Goal: Information Seeking & Learning: Learn about a topic

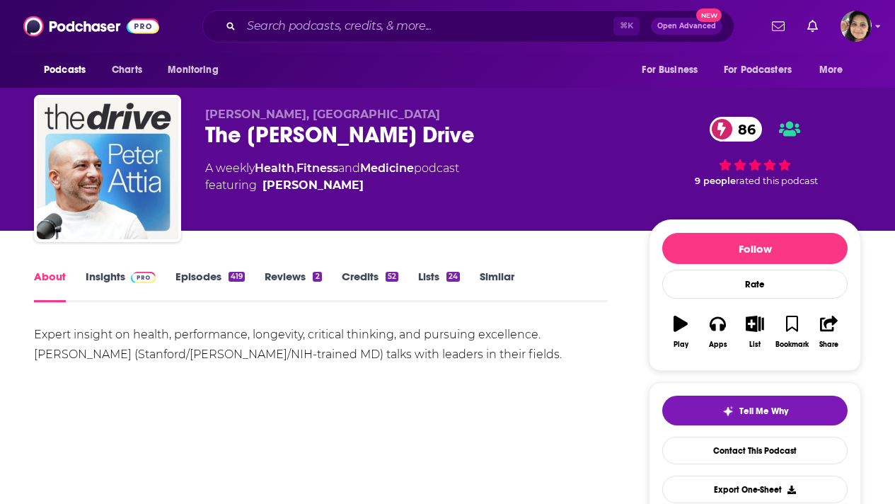
click at [96, 276] on link "Insights" at bounding box center [121, 286] width 70 height 33
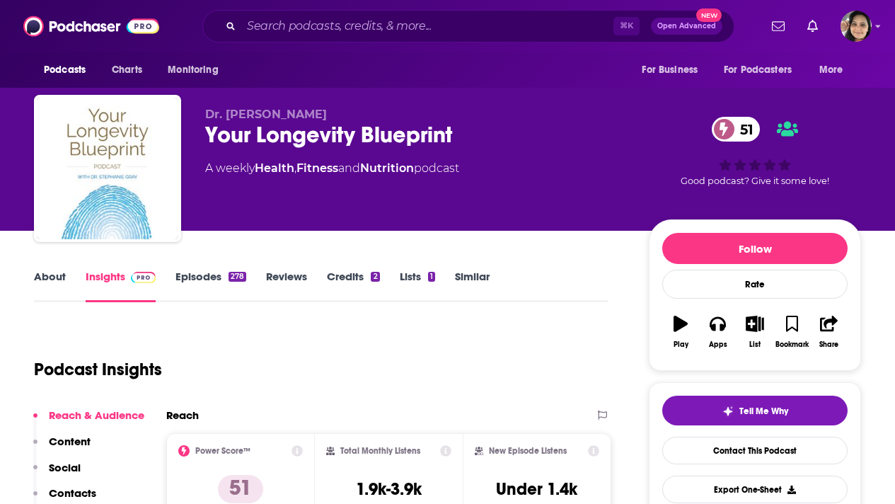
click at [50, 277] on link "About" at bounding box center [50, 286] width 32 height 33
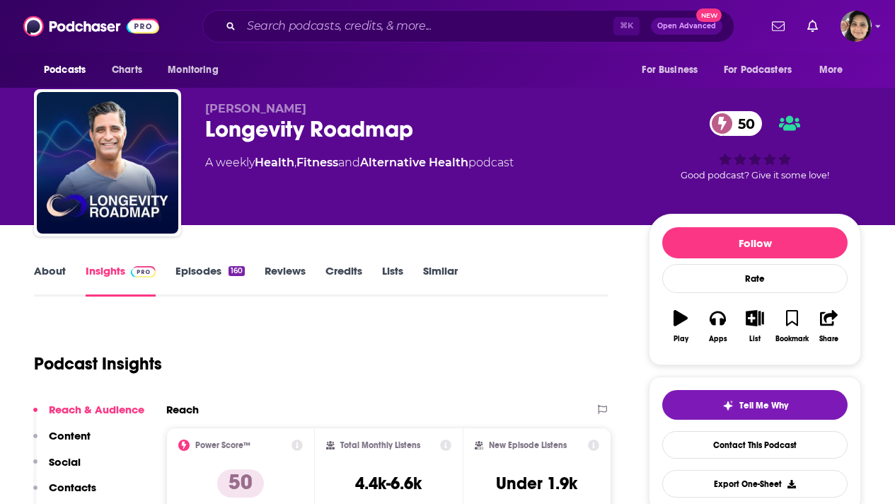
scroll to position [8, 0]
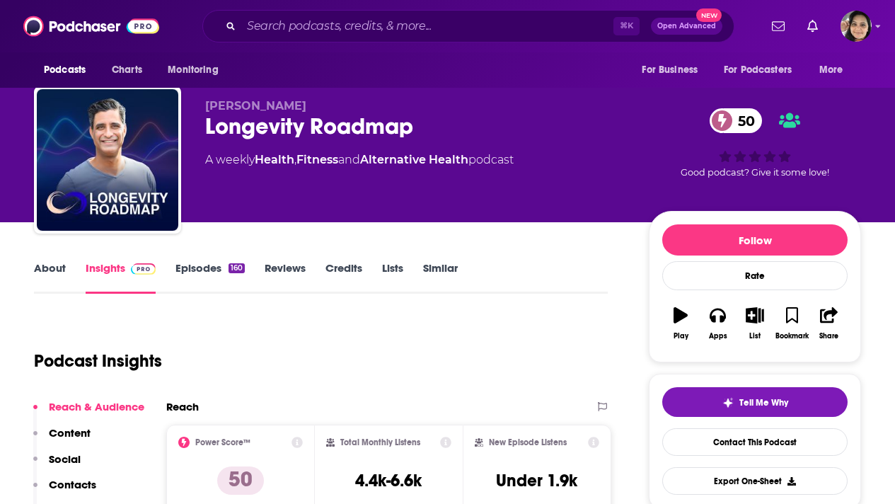
click at [48, 270] on link "About" at bounding box center [50, 277] width 32 height 33
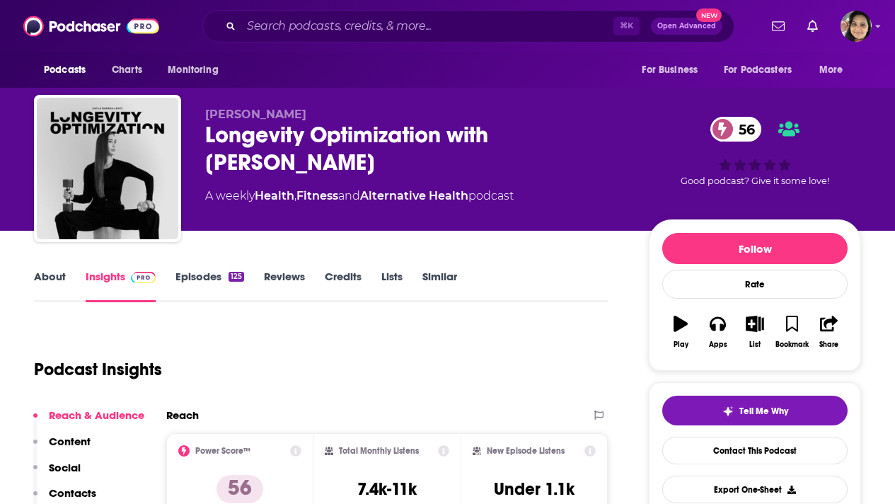
click at [41, 277] on link "About" at bounding box center [50, 286] width 32 height 33
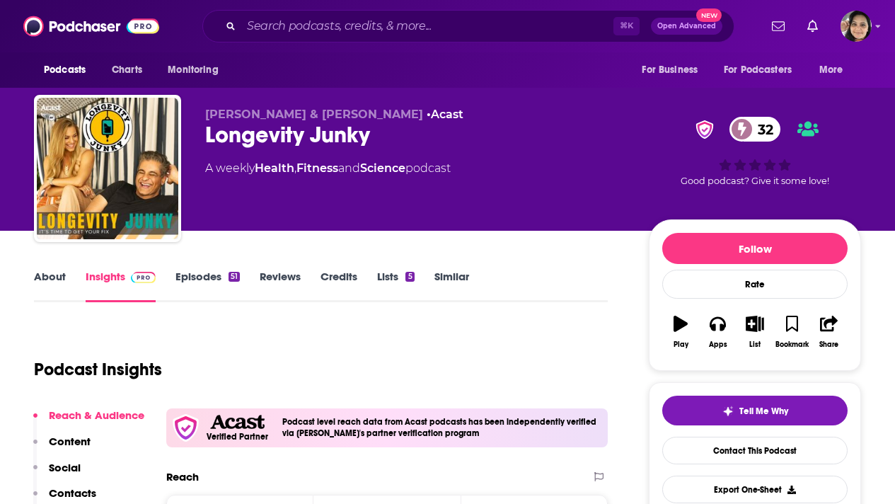
click at [197, 272] on link "Episodes 51" at bounding box center [208, 286] width 64 height 33
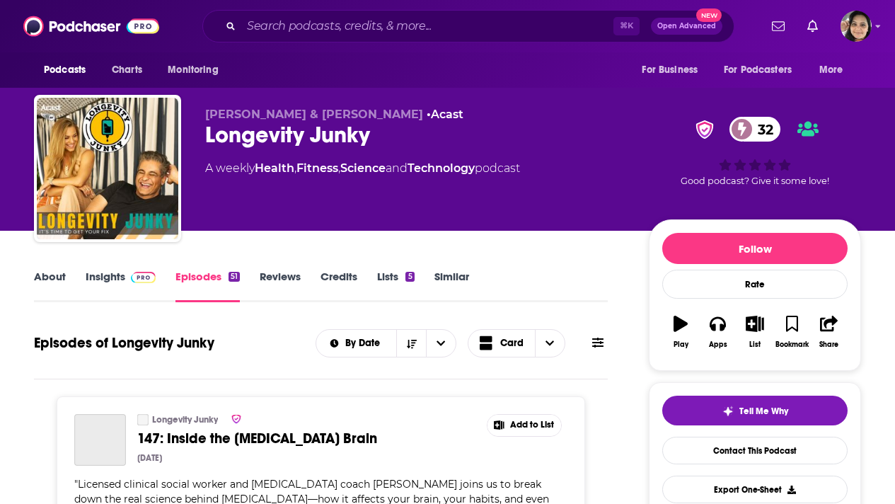
scroll to position [83, 0]
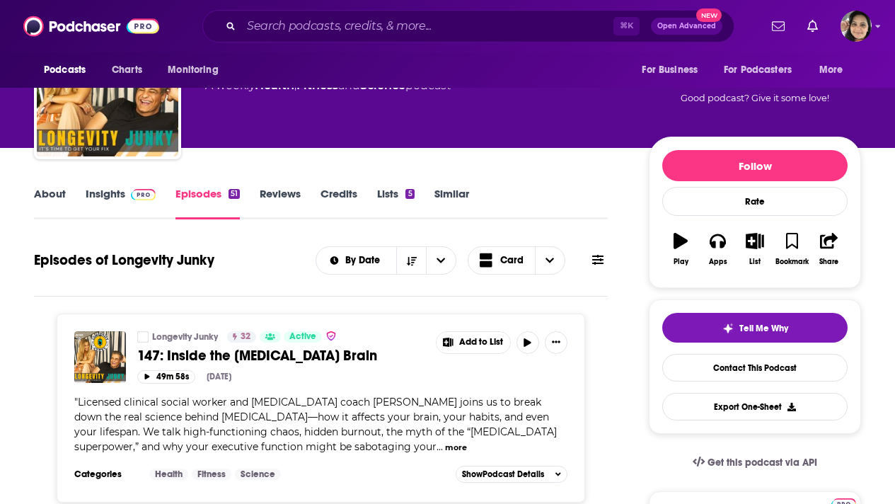
click at [45, 191] on link "About" at bounding box center [50, 203] width 32 height 33
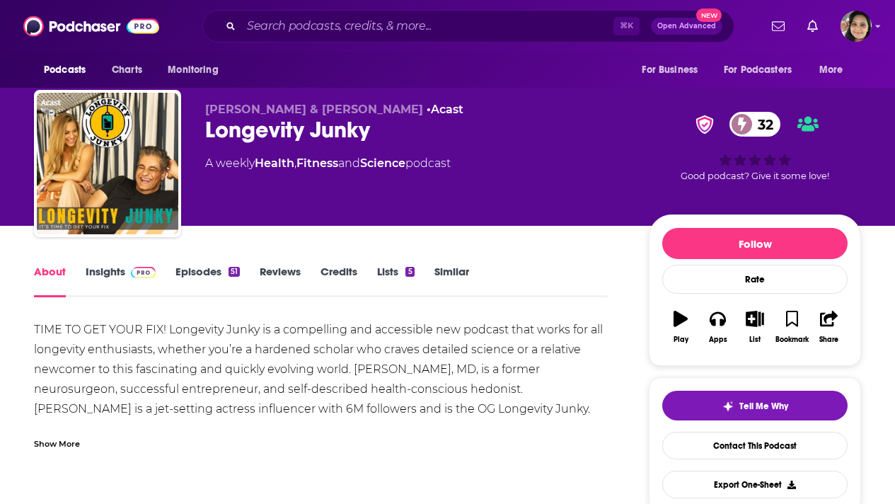
scroll to position [6, 0]
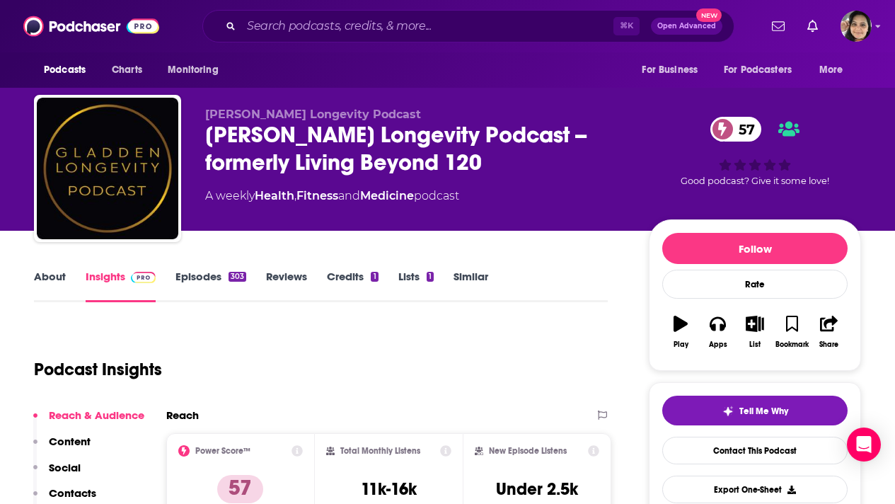
click at [47, 277] on link "About" at bounding box center [50, 286] width 32 height 33
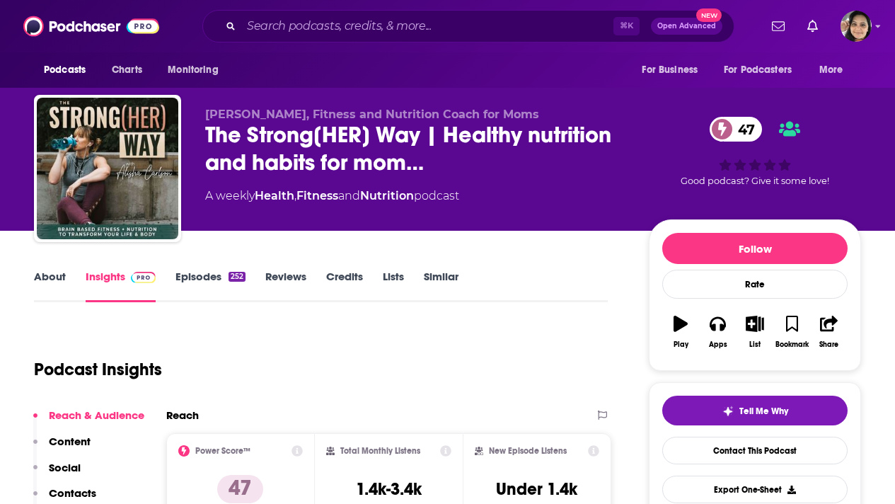
click at [42, 278] on link "About" at bounding box center [50, 286] width 32 height 33
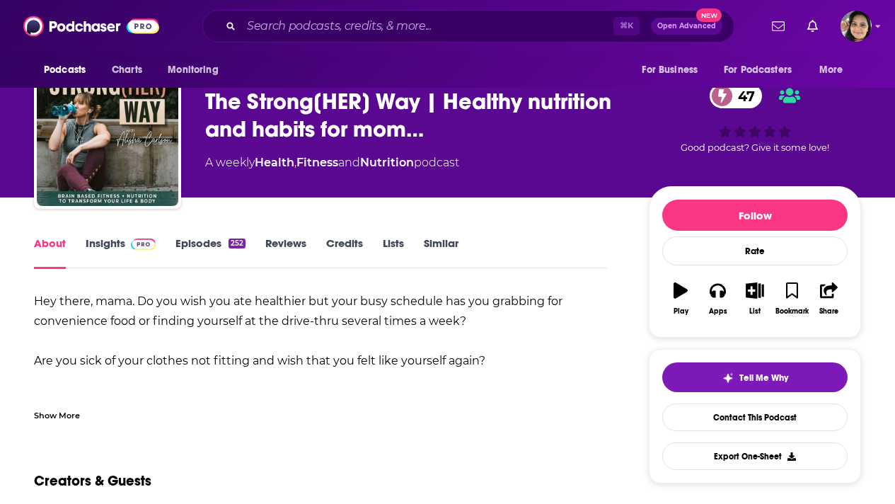
scroll to position [51, 0]
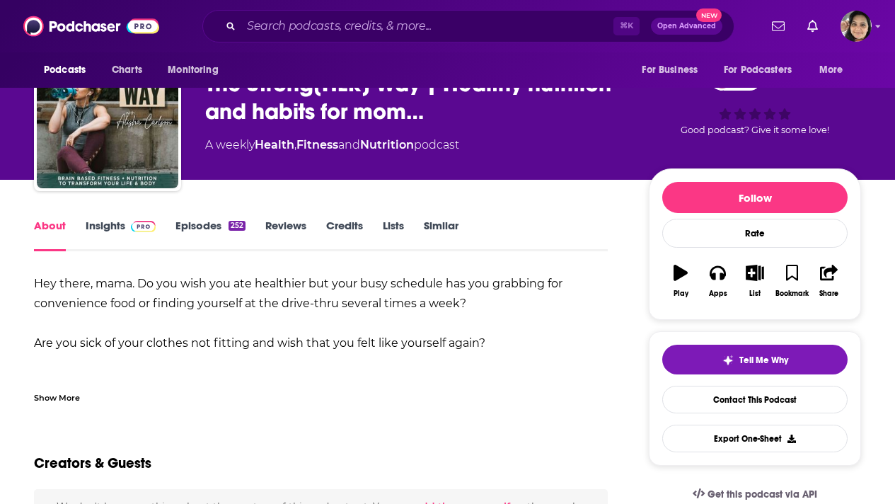
click at [57, 398] on div "Show More" at bounding box center [57, 396] width 46 height 13
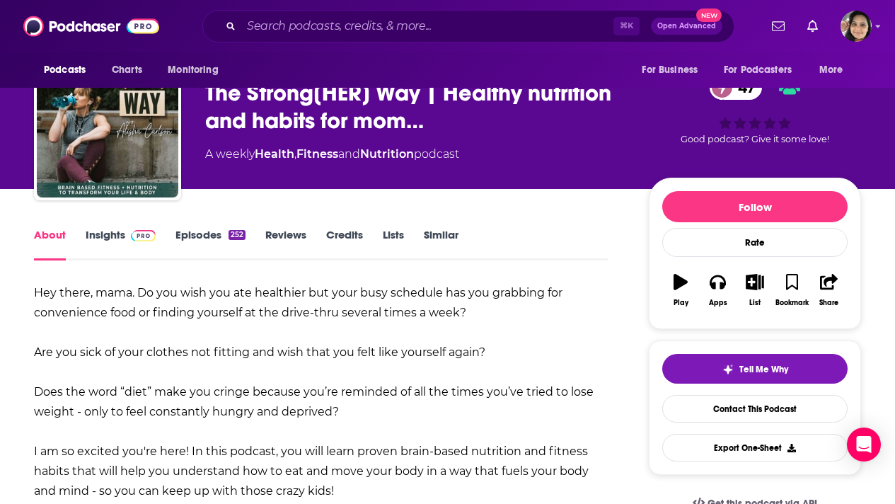
scroll to position [0, 0]
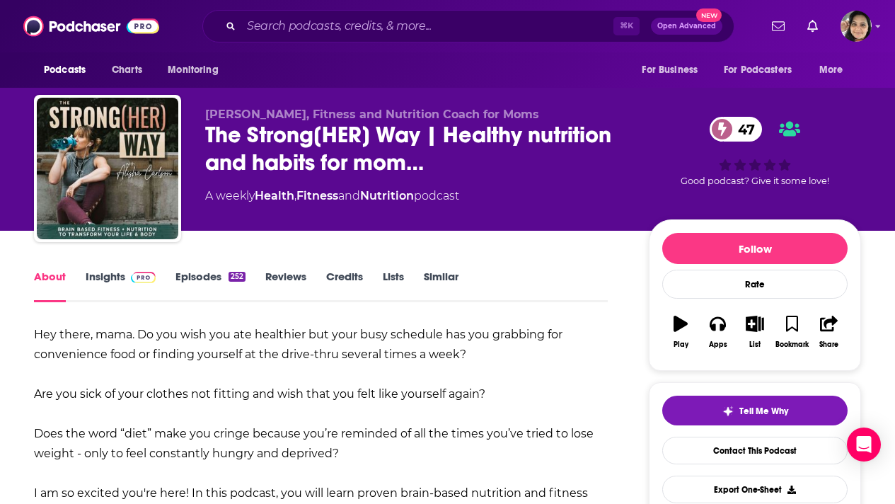
click at [214, 279] on link "Episodes 252" at bounding box center [211, 286] width 70 height 33
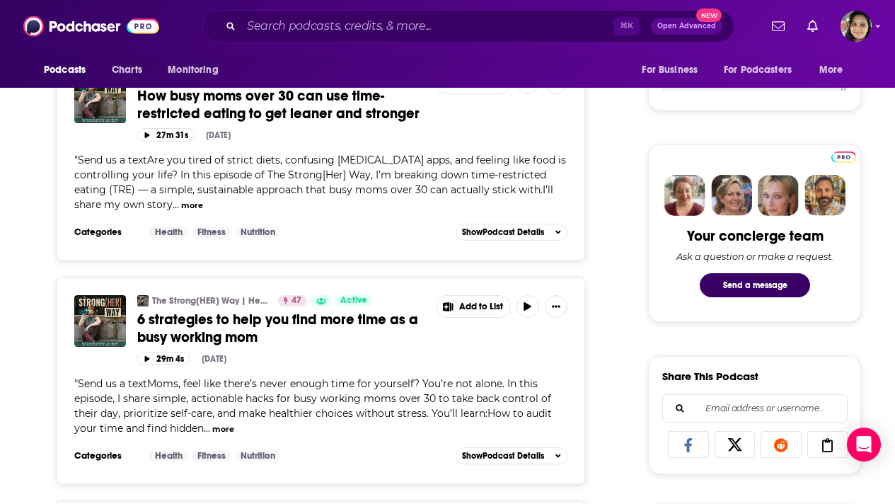
scroll to position [587, 0]
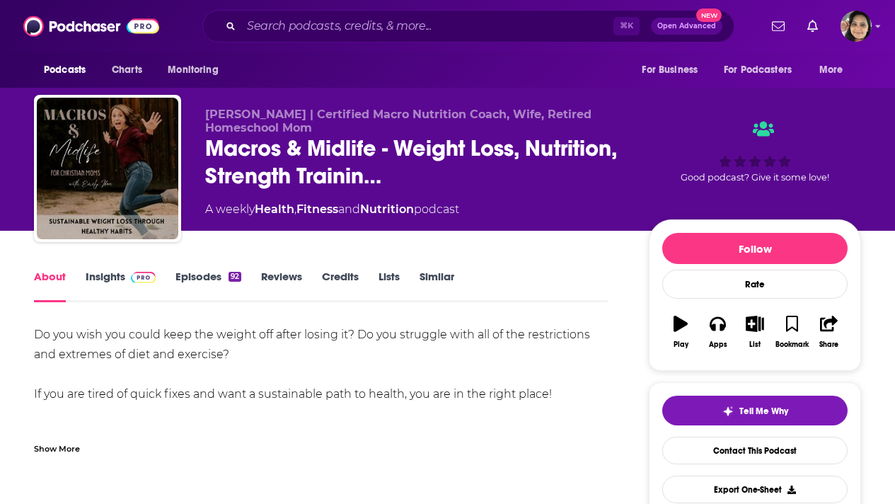
click at [54, 442] on div "Show More" at bounding box center [57, 447] width 46 height 13
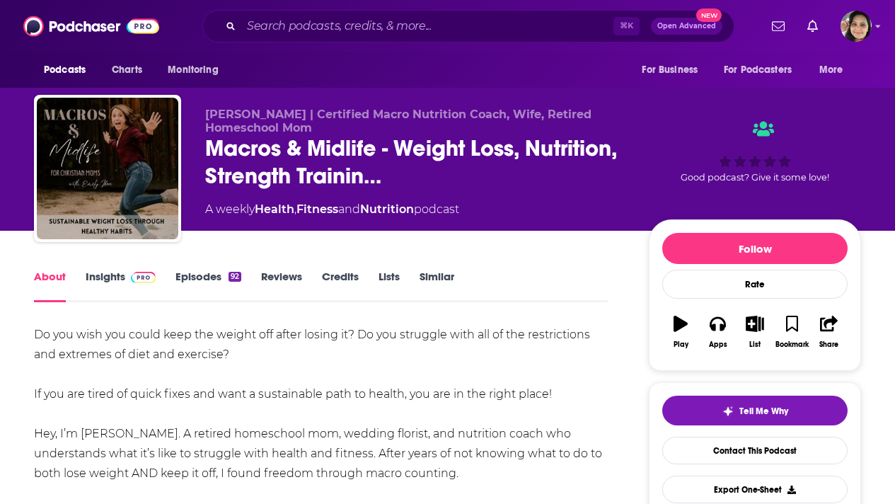
click at [104, 279] on link "Insights" at bounding box center [121, 286] width 70 height 33
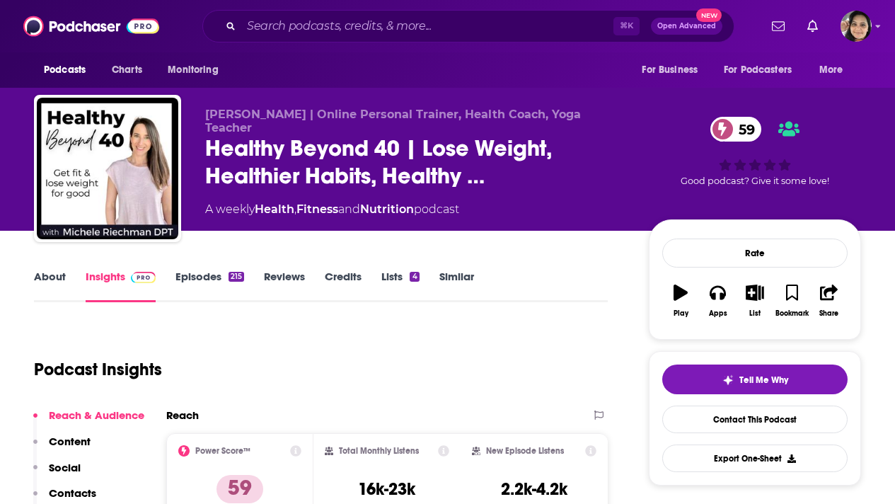
click at [48, 274] on link "About" at bounding box center [50, 286] width 32 height 33
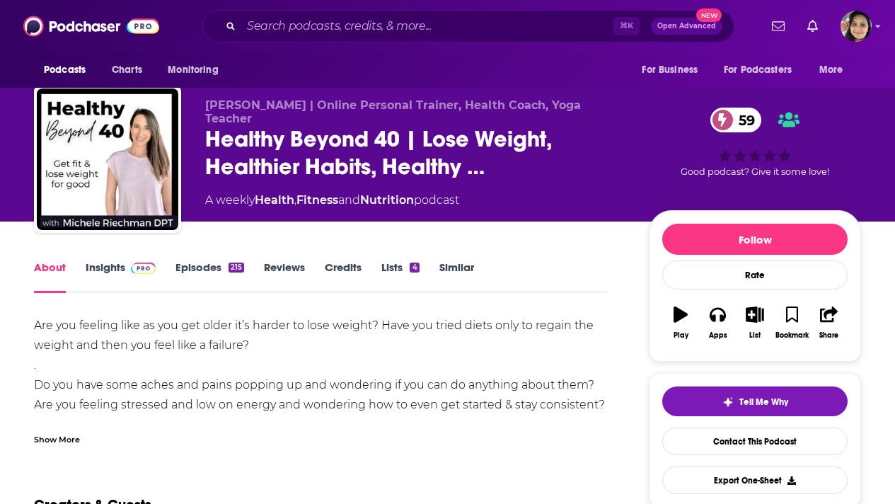
scroll to position [12, 0]
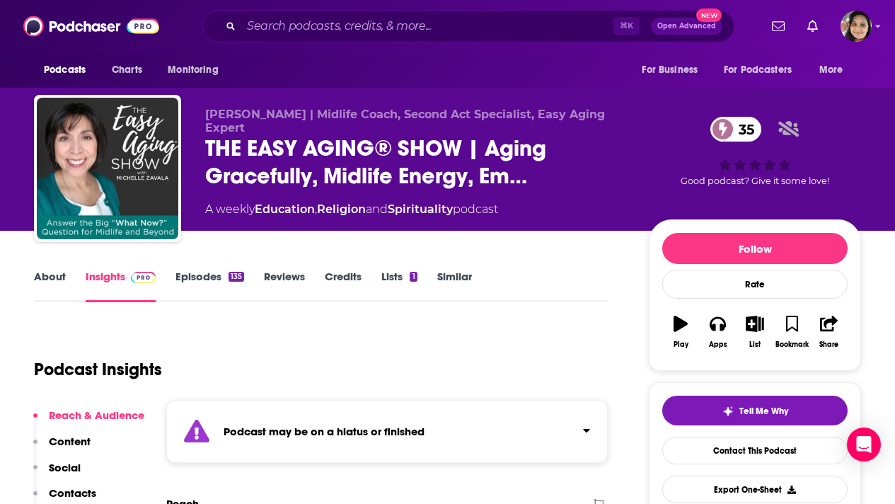
click at [200, 276] on link "Episodes 135" at bounding box center [210, 286] width 69 height 33
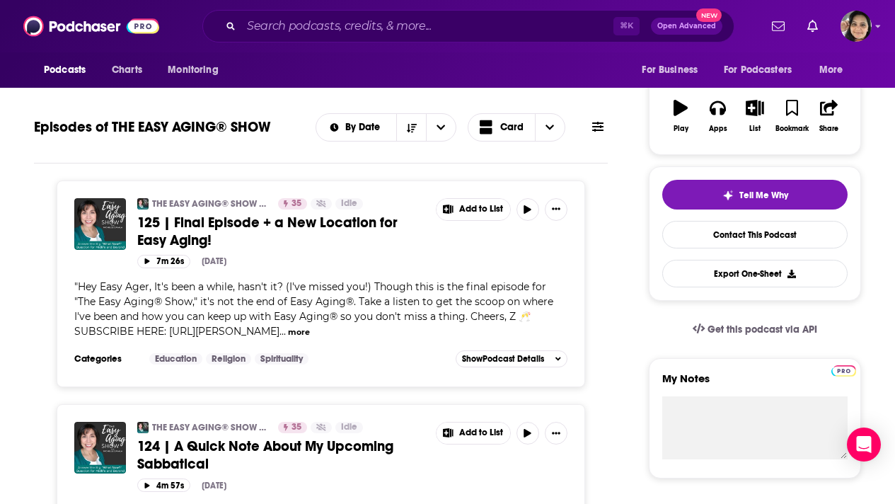
scroll to position [223, 0]
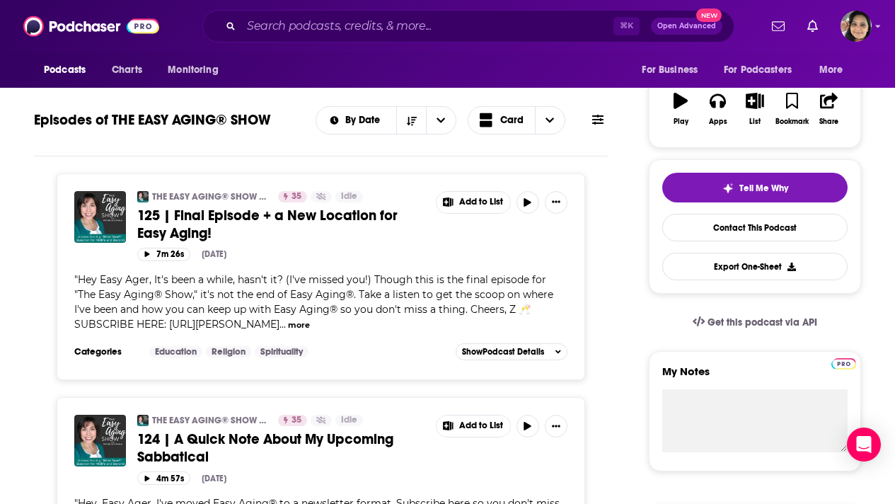
click at [288, 325] on button "more" at bounding box center [299, 325] width 22 height 12
click at [265, 324] on span "Hey Easy Ager, It's been a while, hasn't it? (I've missed you!) Though this is …" at bounding box center [313, 301] width 479 height 57
click at [300, 217] on span "125 | Final Episode + a New Location for Easy Aging!" at bounding box center [267, 224] width 260 height 35
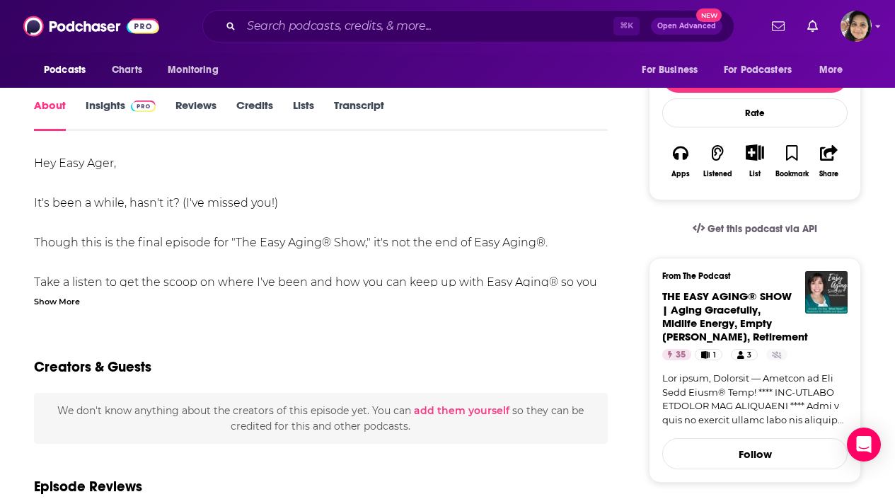
scroll to position [224, 0]
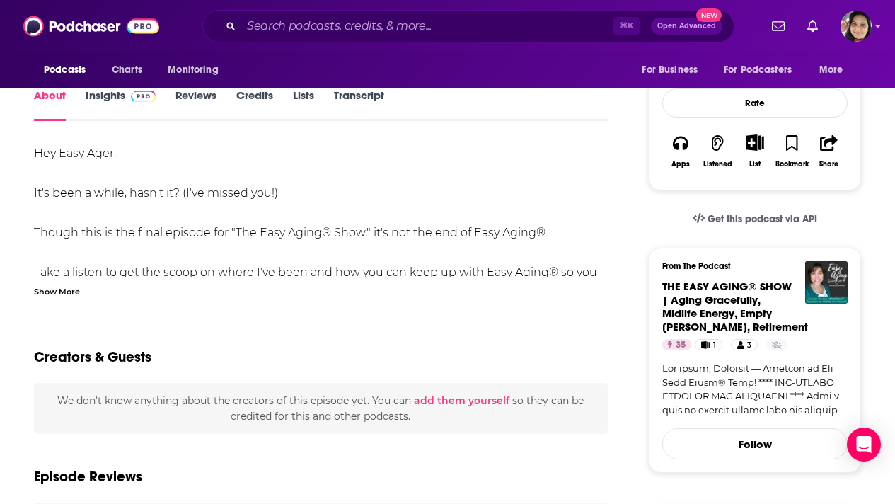
click at [69, 289] on div "Show More" at bounding box center [57, 290] width 46 height 13
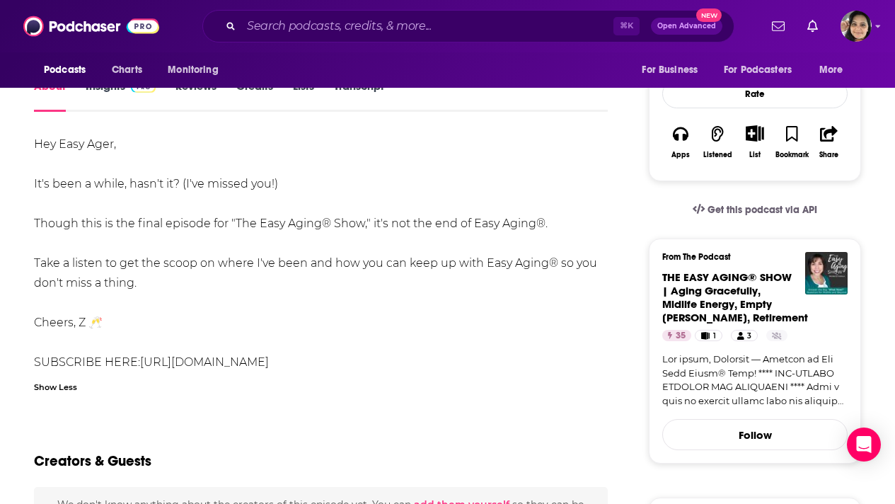
scroll to position [236, 0]
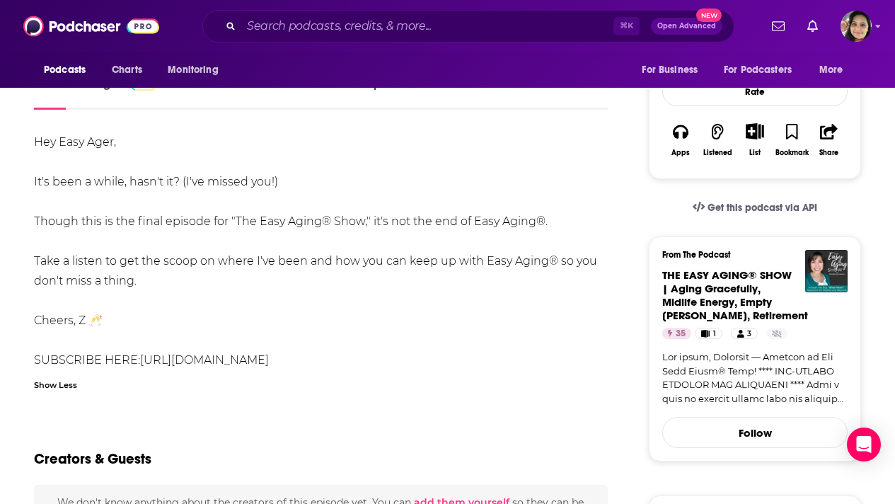
drag, startPoint x: 349, startPoint y: 360, endPoint x: 143, endPoint y: 362, distance: 206.0
click at [143, 362] on div "Hey Easy Ager, It's been a while, hasn't it? (I've missed you!) Though this is …" at bounding box center [321, 251] width 574 height 238
copy link "https://michellezavala.substack.com/"
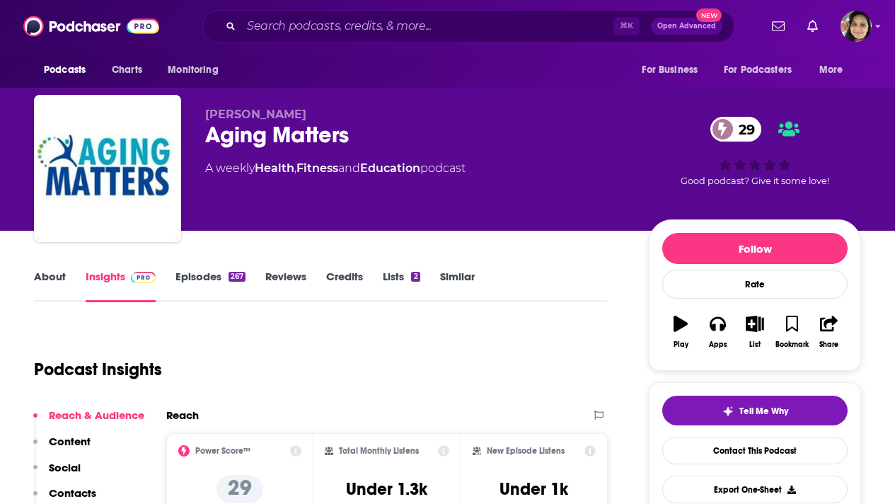
click at [44, 276] on link "About" at bounding box center [50, 286] width 32 height 33
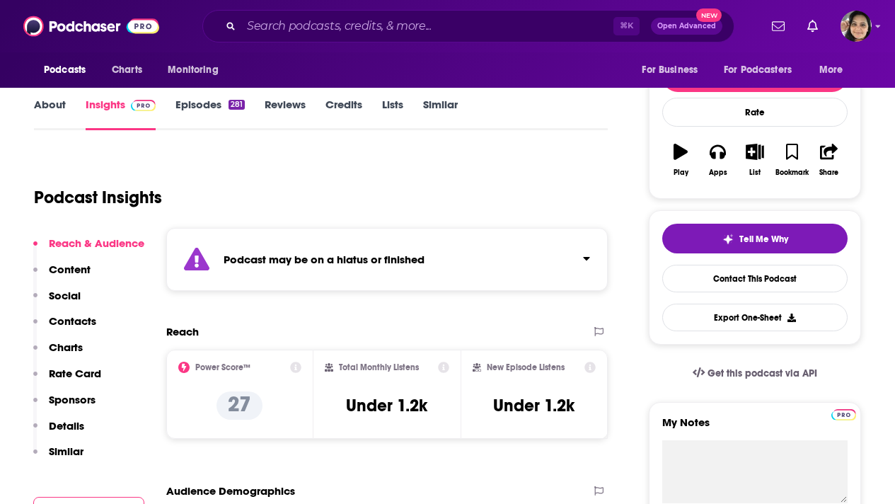
scroll to position [64, 0]
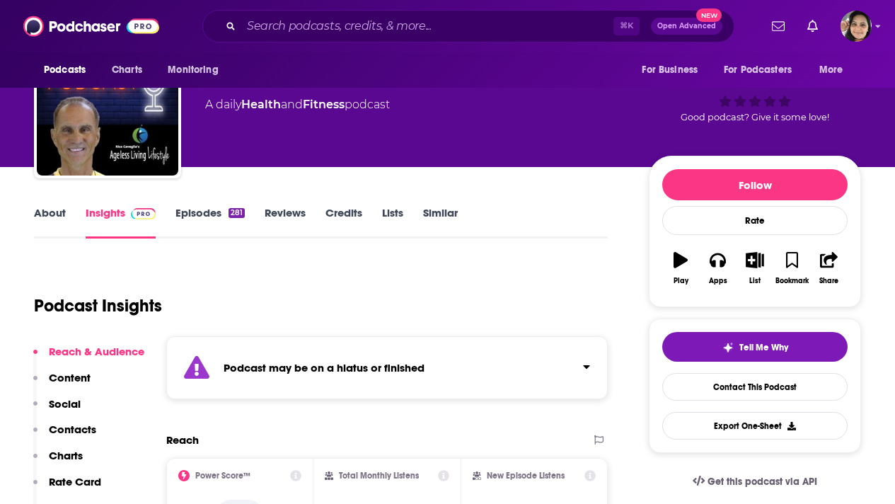
click at [192, 216] on link "Episodes 281" at bounding box center [210, 222] width 69 height 33
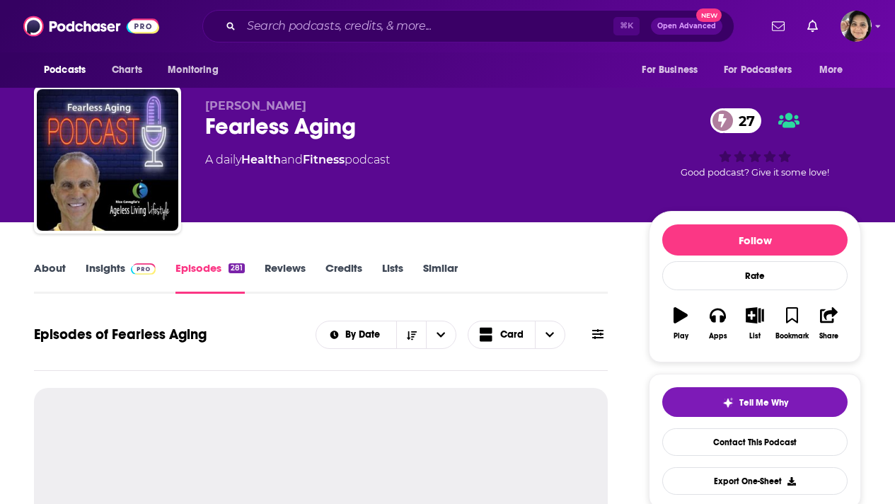
scroll to position [72, 0]
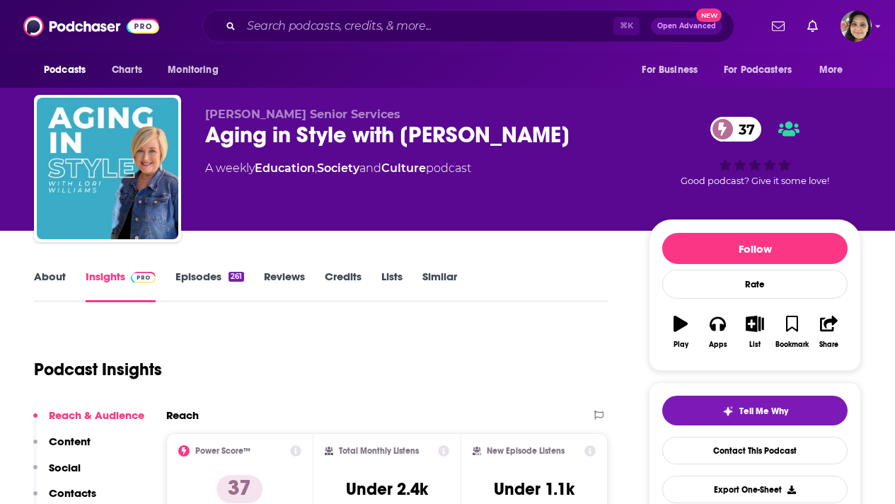
click at [204, 272] on link "Episodes 261" at bounding box center [210, 286] width 69 height 33
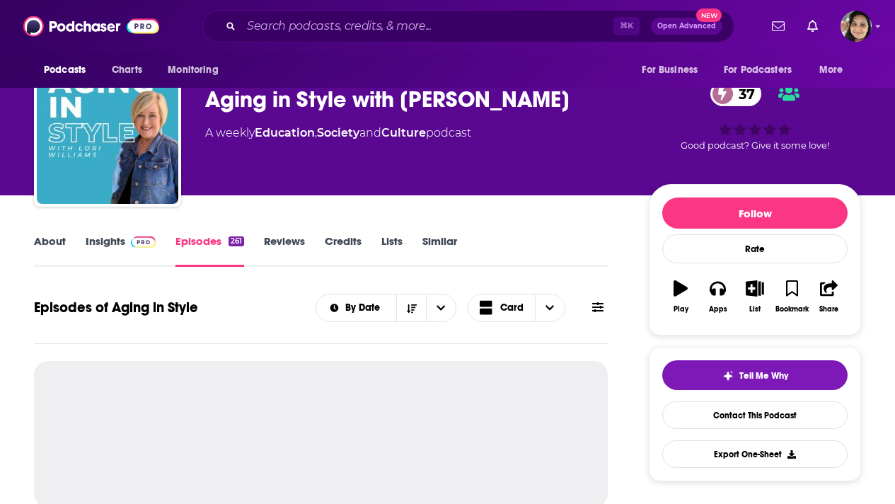
scroll to position [36, 0]
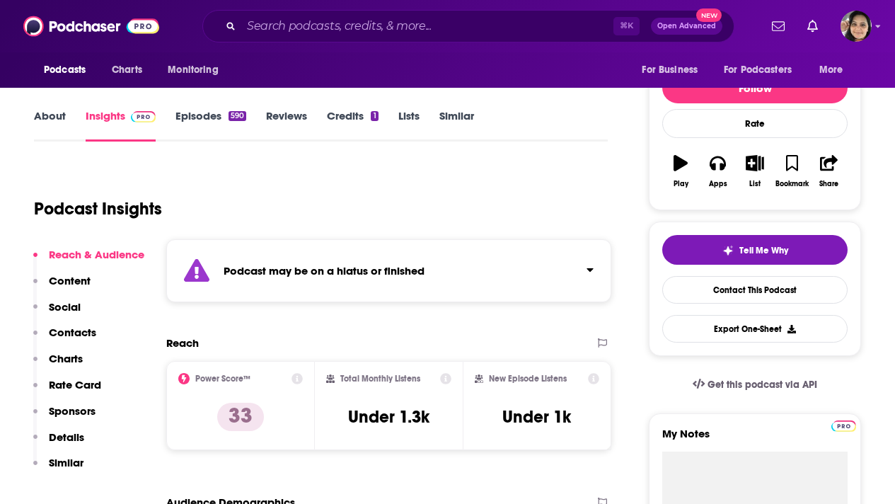
scroll to position [30, 0]
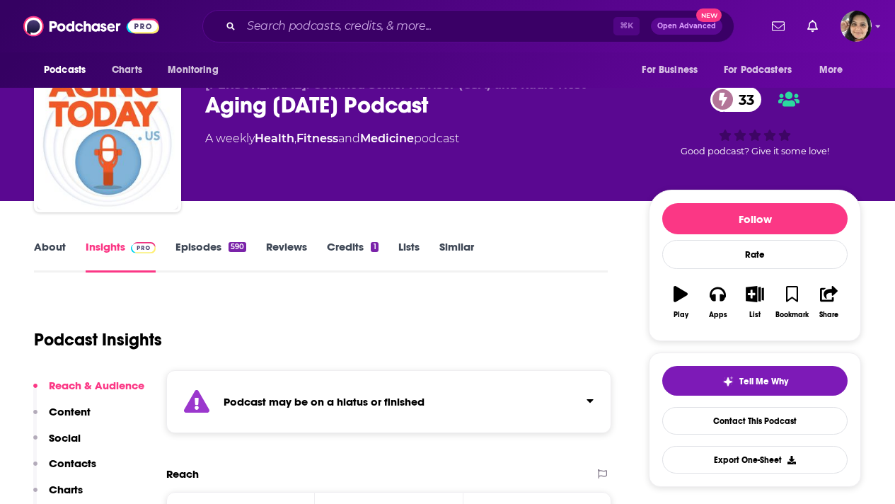
click at [201, 248] on link "Episodes 590" at bounding box center [211, 256] width 71 height 33
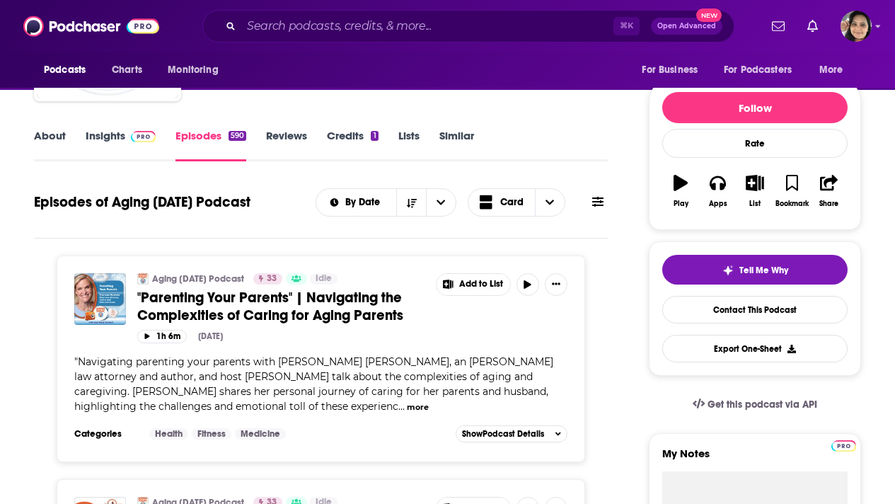
scroll to position [161, 0]
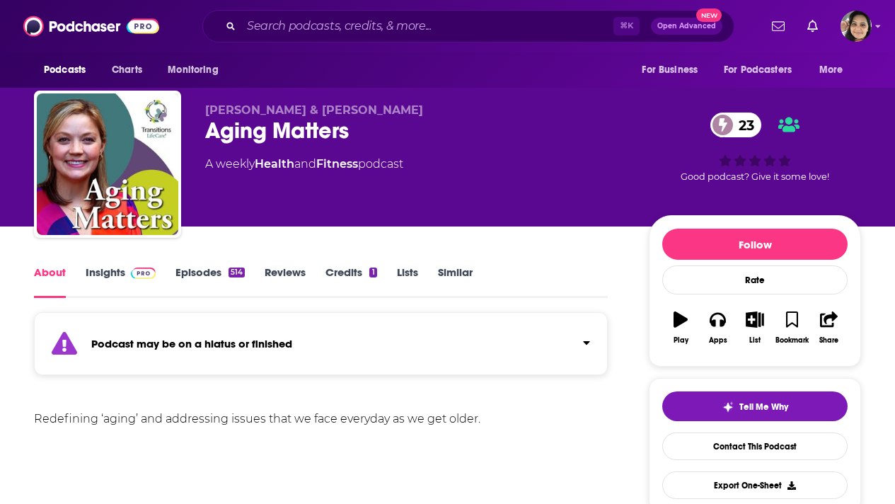
scroll to position [6, 0]
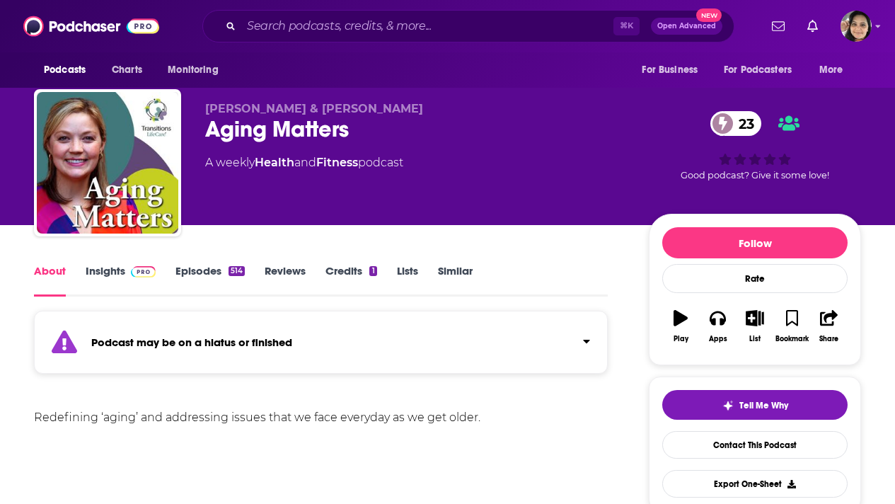
click at [105, 270] on link "Insights" at bounding box center [121, 280] width 70 height 33
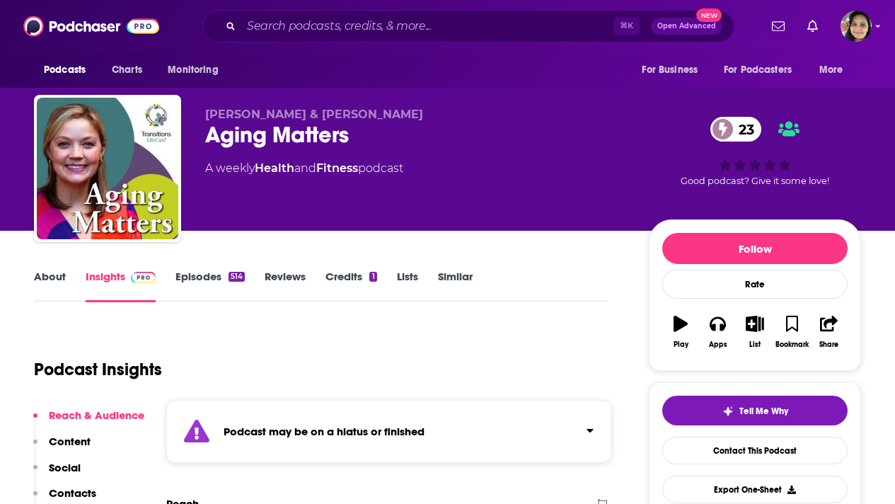
click at [202, 278] on link "Episodes 514" at bounding box center [210, 286] width 69 height 33
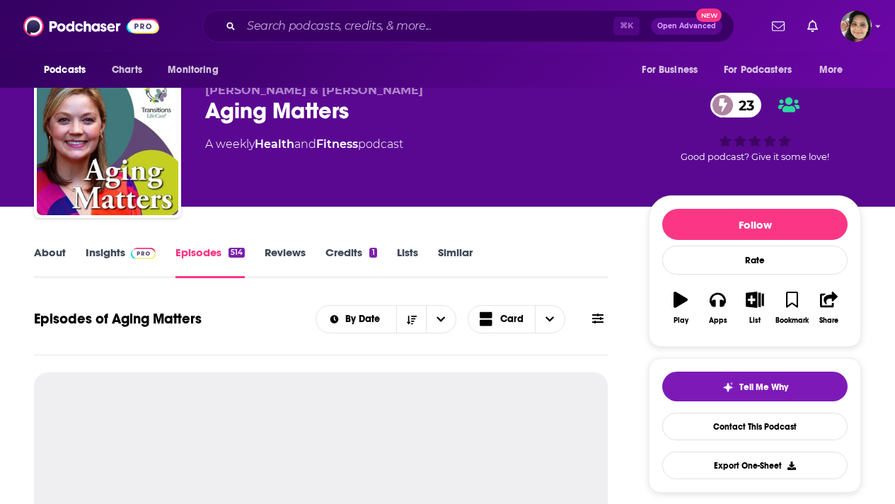
scroll to position [190, 0]
